Goal: Task Accomplishment & Management: Use online tool/utility

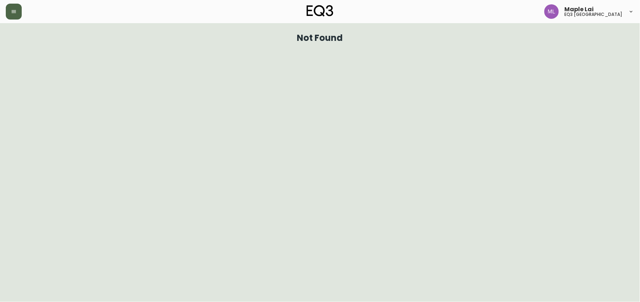
click at [13, 7] on button "button" at bounding box center [14, 12] width 16 height 16
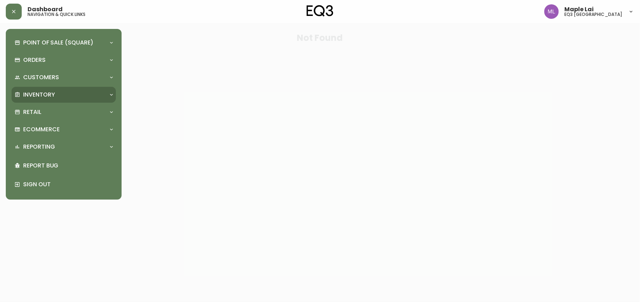
click at [53, 93] on p "Inventory" at bounding box center [39, 95] width 32 height 8
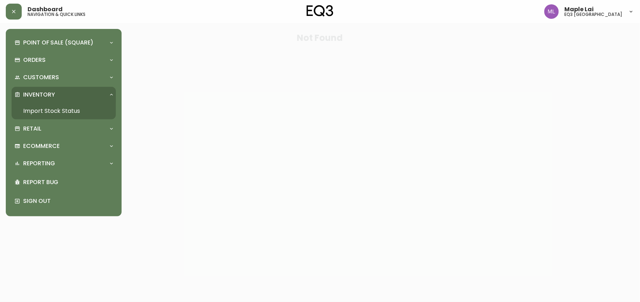
click at [56, 110] on link "Import Stock Status" at bounding box center [64, 111] width 104 height 17
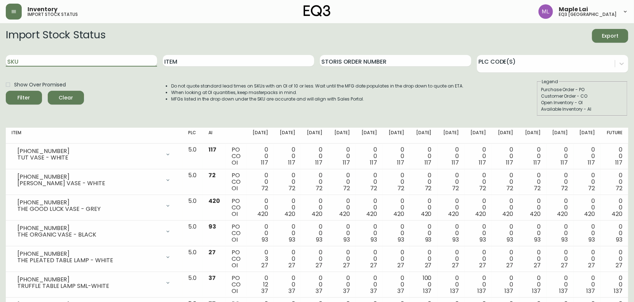
click at [116, 59] on input "SKU" at bounding box center [81, 61] width 151 height 12
type input "[PHONE_NUMBER]"
click at [6, 91] on button "Filter" at bounding box center [24, 98] width 36 height 14
